Goal: Navigation & Orientation: Go to known website

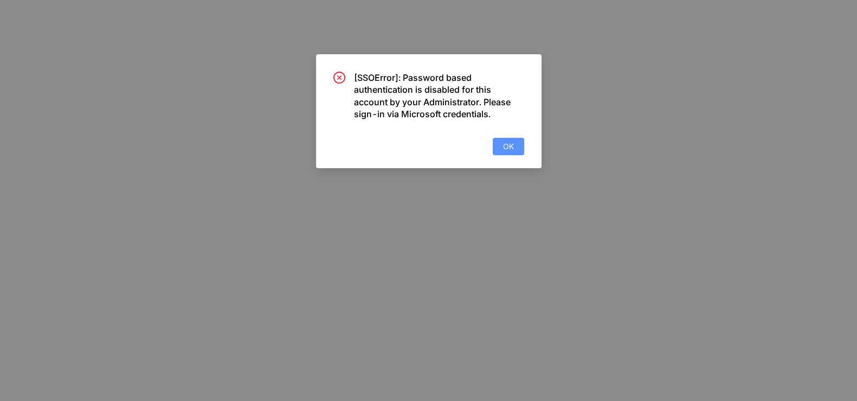
click at [510, 143] on span "OK" at bounding box center [508, 146] width 11 height 12
